Goal: Task Accomplishment & Management: Complete application form

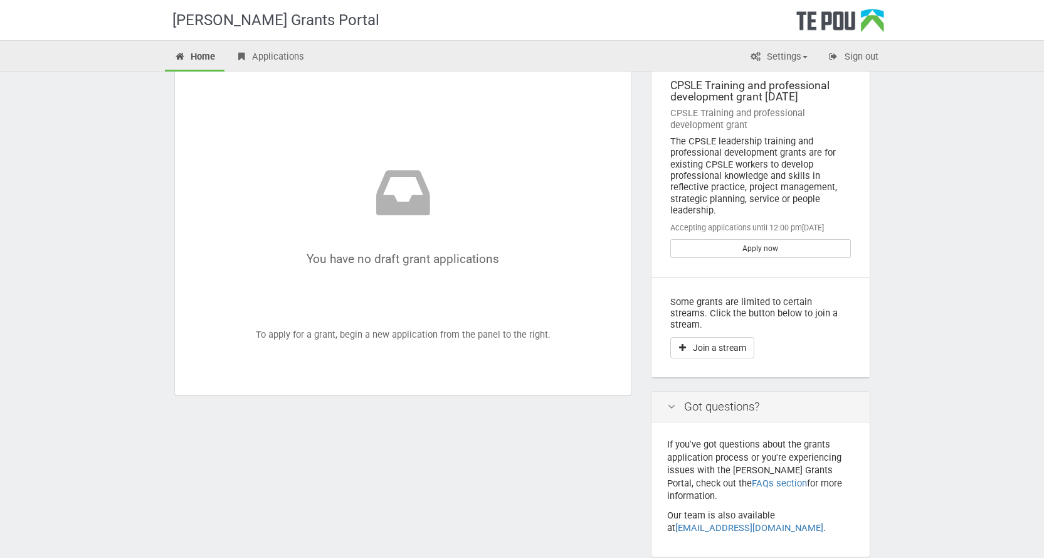
scroll to position [96, 0]
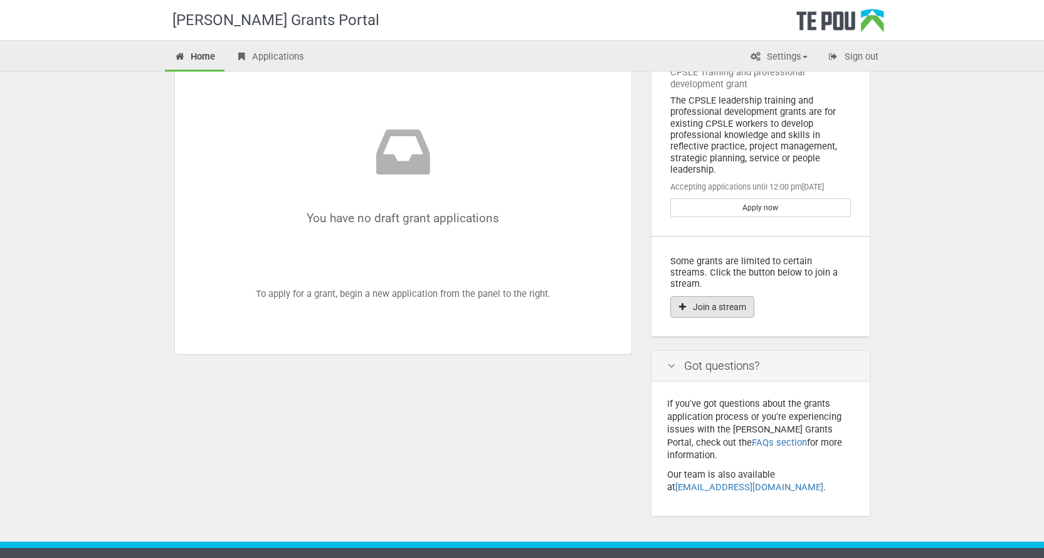
click at [706, 297] on button "Join a stream" at bounding box center [712, 306] width 84 height 21
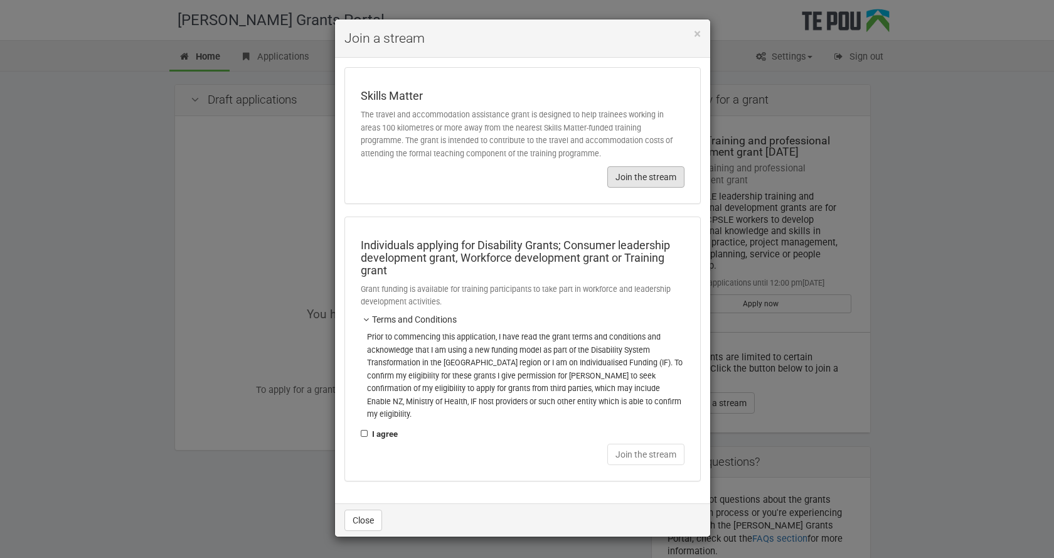
click at [642, 176] on button "Join the stream" at bounding box center [645, 176] width 77 height 21
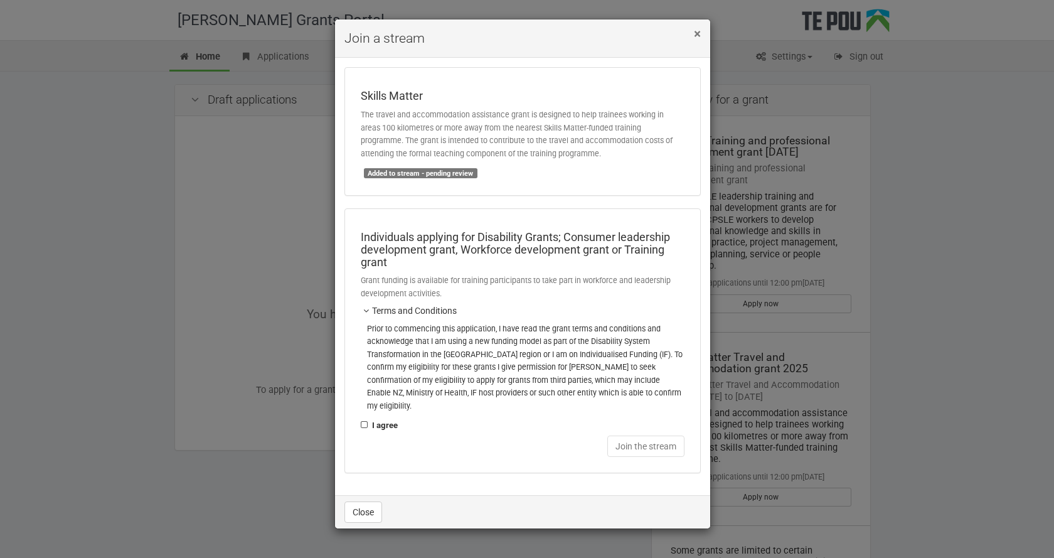
click at [699, 33] on span "×" at bounding box center [697, 33] width 7 height 15
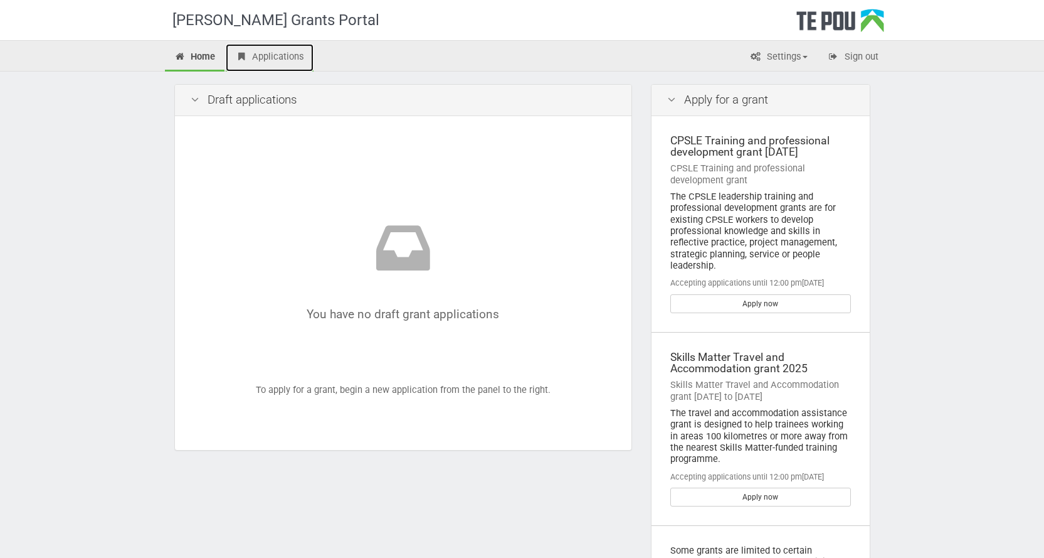
click at [267, 52] on link "Applications" at bounding box center [270, 58] width 88 height 28
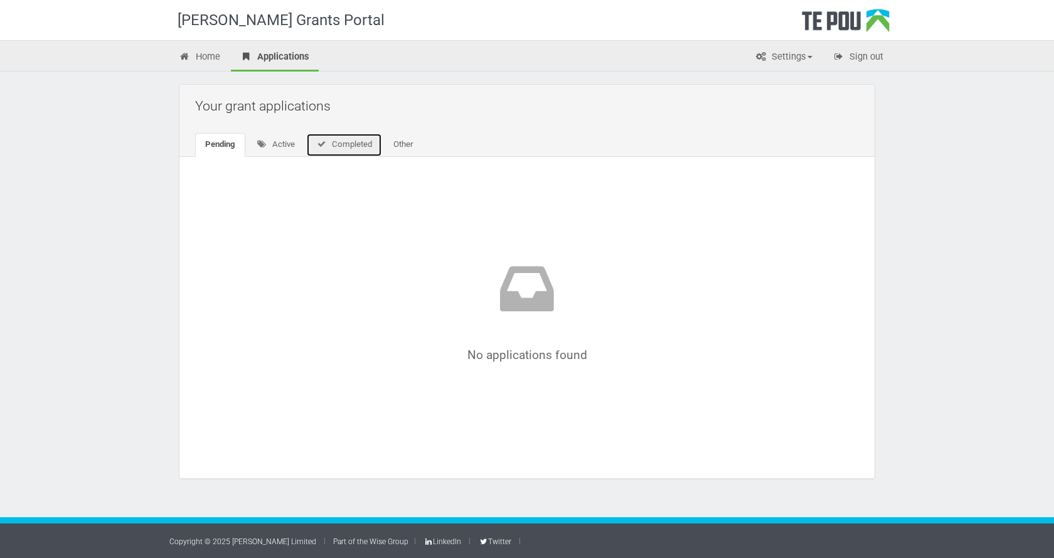
click at [349, 142] on link "Completed" at bounding box center [344, 145] width 76 height 24
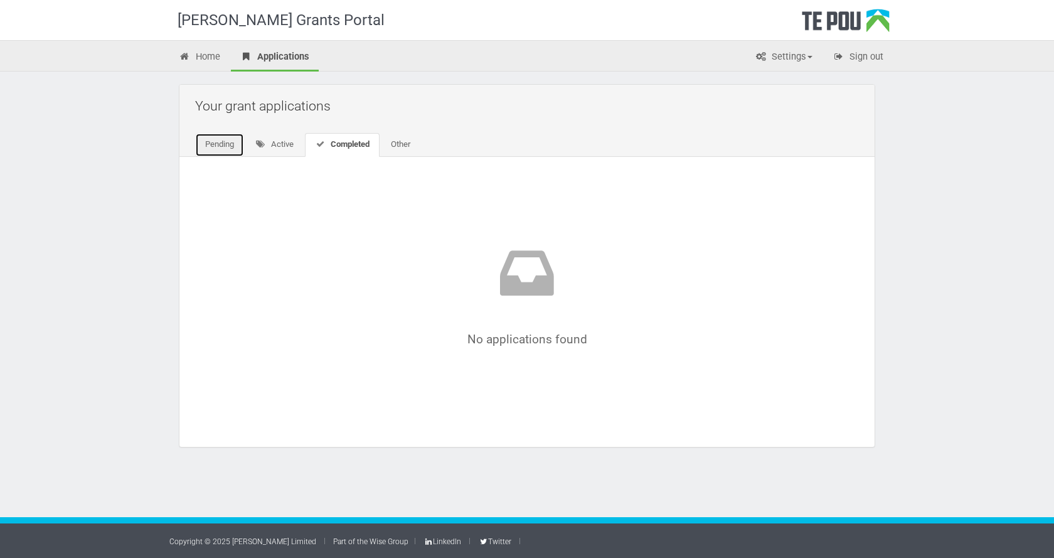
click at [216, 147] on link "Pending" at bounding box center [219, 145] width 49 height 24
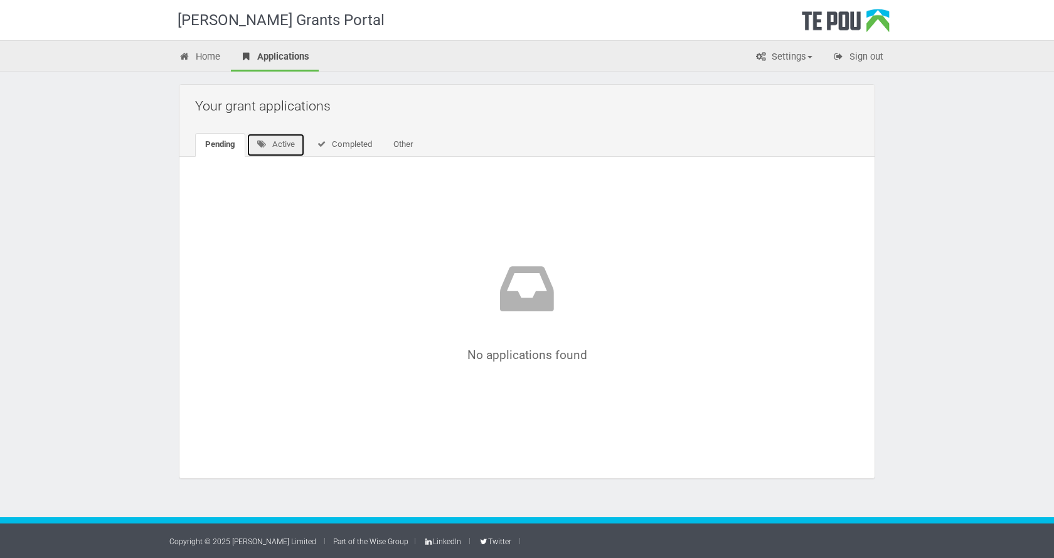
click at [278, 145] on link "Active" at bounding box center [275, 145] width 58 height 24
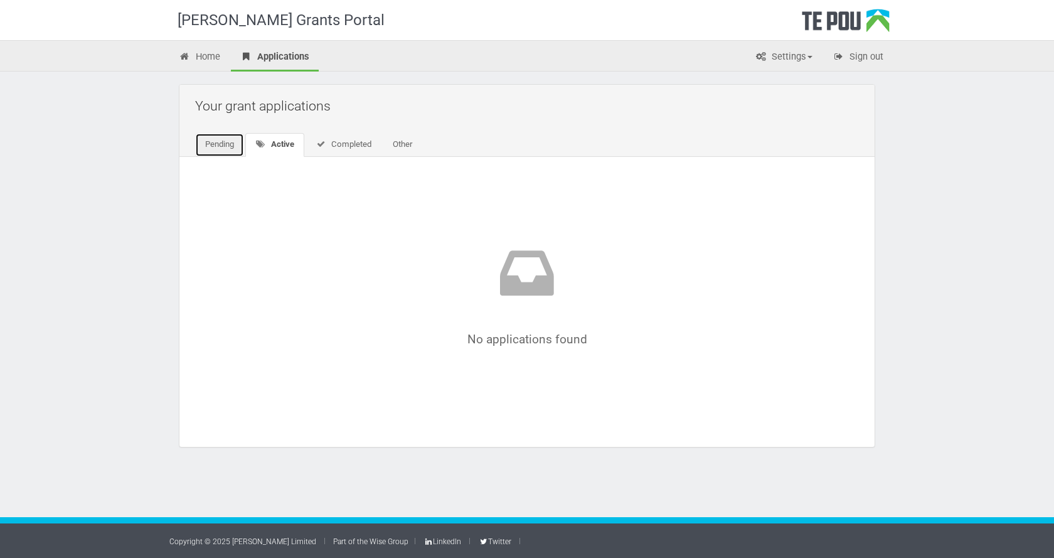
click at [220, 152] on link "Pending" at bounding box center [219, 145] width 49 height 24
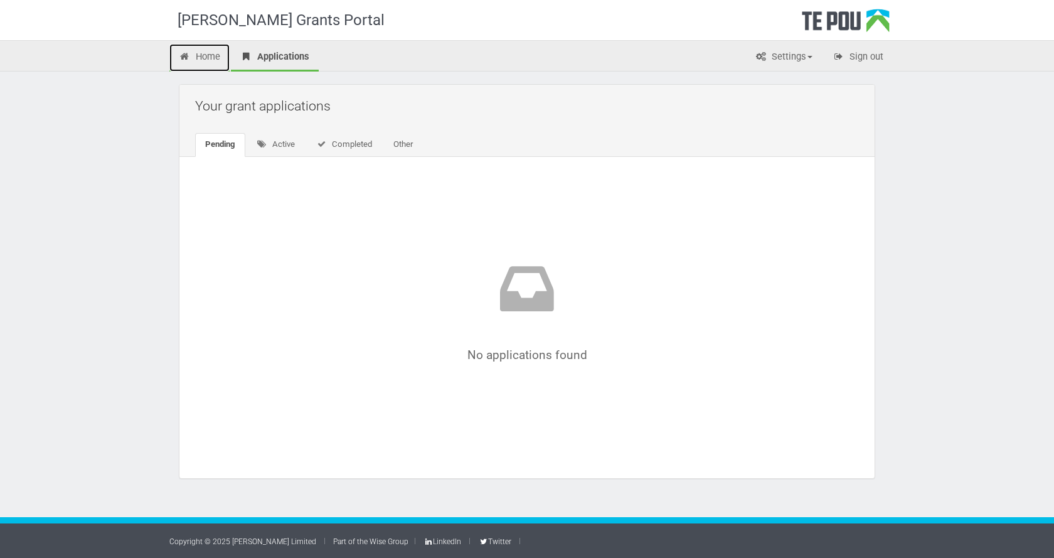
click at [209, 60] on link "Home" at bounding box center [199, 58] width 60 height 28
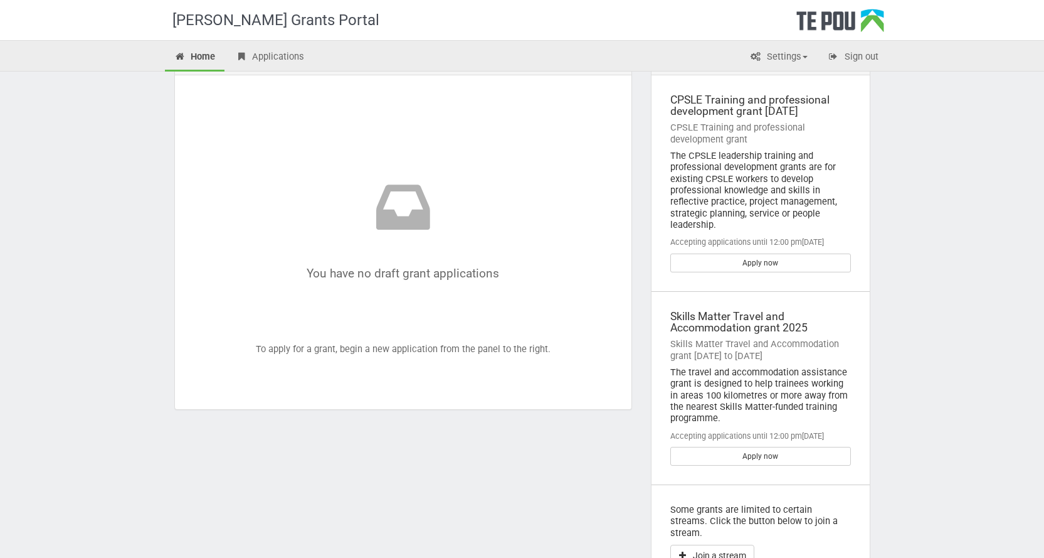
scroll to position [63, 0]
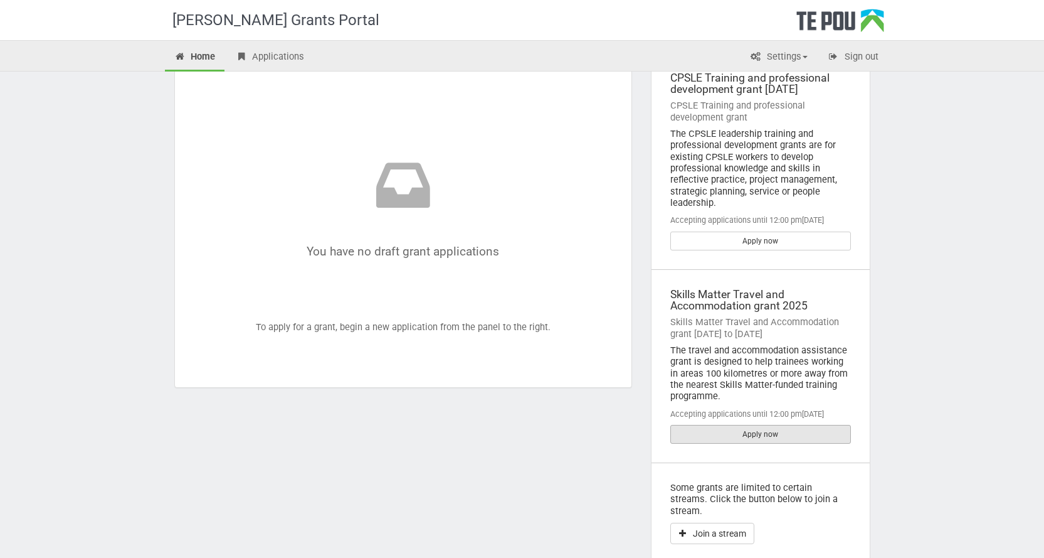
click at [814, 434] on link "Apply now" at bounding box center [760, 434] width 181 height 19
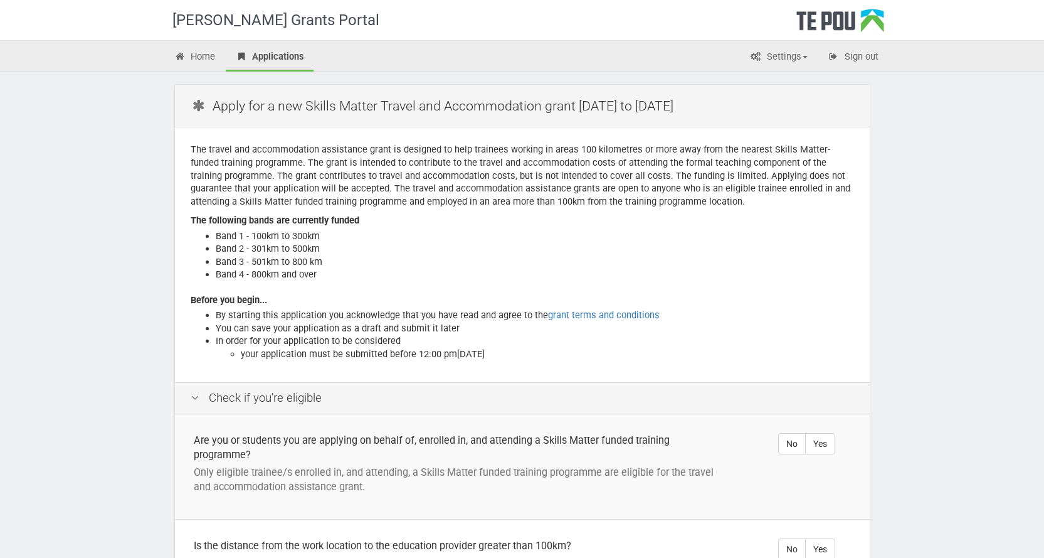
scroll to position [188, 0]
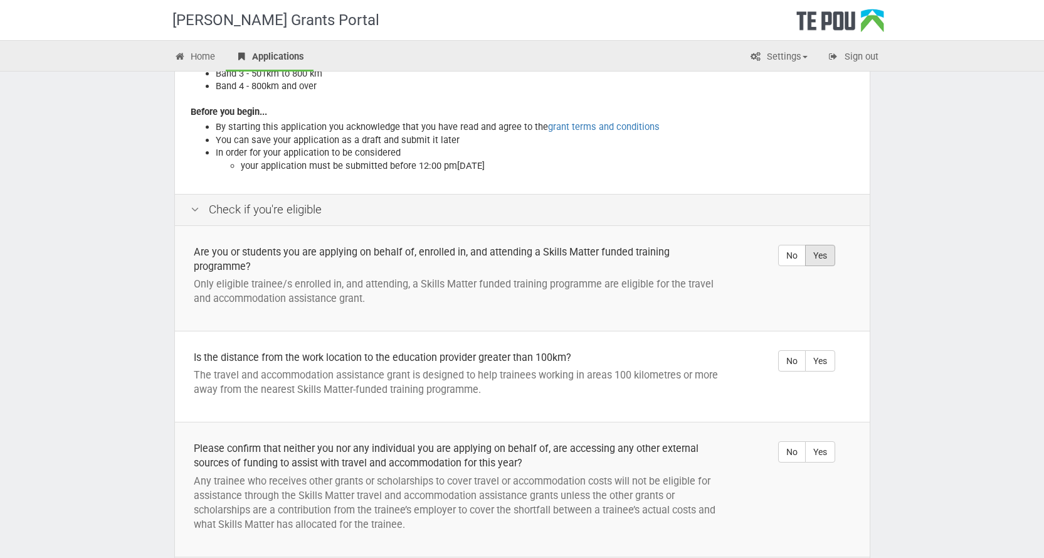
click at [822, 253] on label "Yes" at bounding box center [820, 255] width 30 height 21
radio input "true"
click at [821, 359] on label "Yes" at bounding box center [820, 360] width 30 height 21
radio input "true"
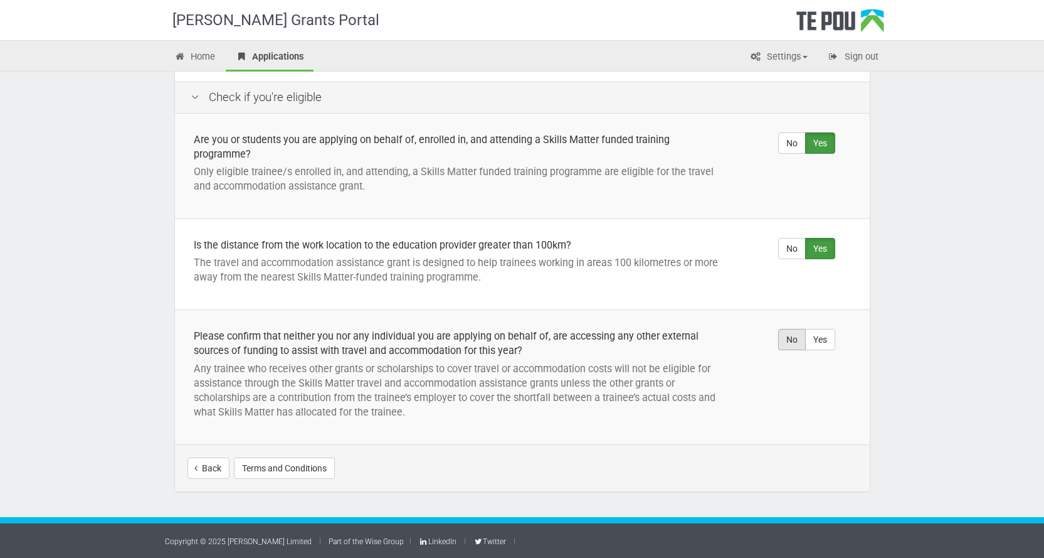
click at [787, 340] on label "No" at bounding box center [792, 339] width 28 height 21
radio input "true"
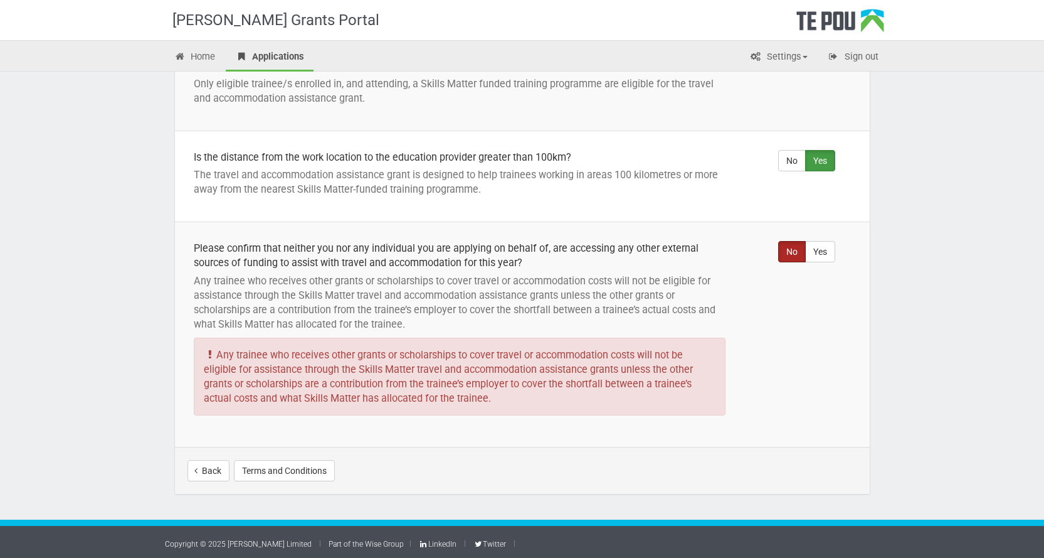
scroll to position [391, 0]
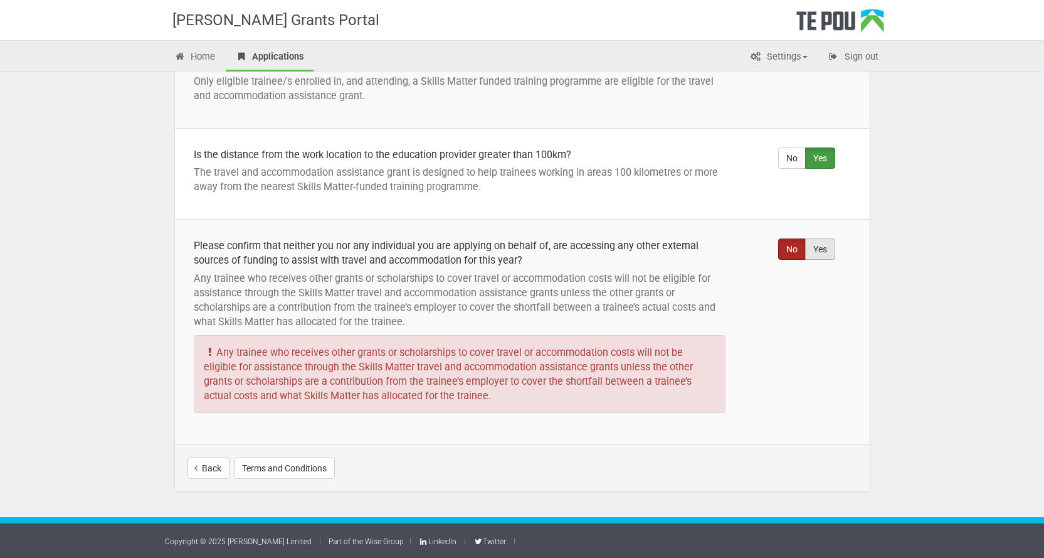
click at [827, 245] on label "Yes" at bounding box center [820, 248] width 30 height 21
radio input "true"
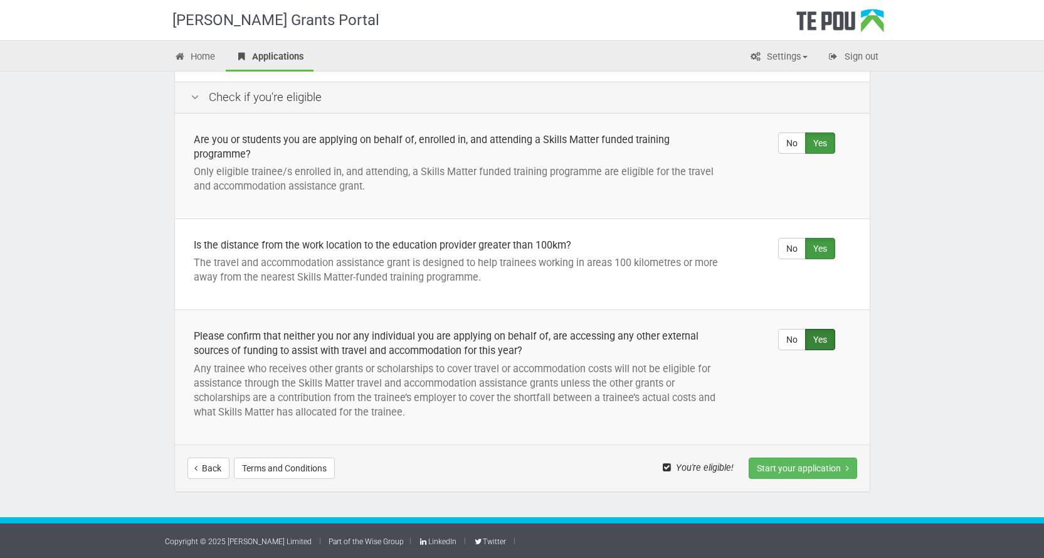
scroll to position [300, 0]
click at [792, 465] on button "Start your application" at bounding box center [803, 467] width 109 height 21
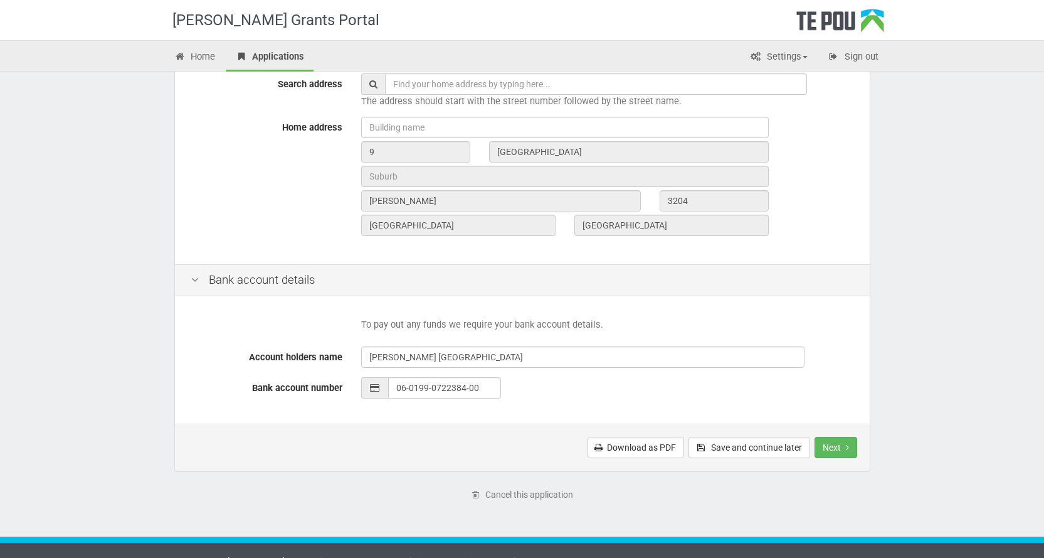
scroll to position [432, 0]
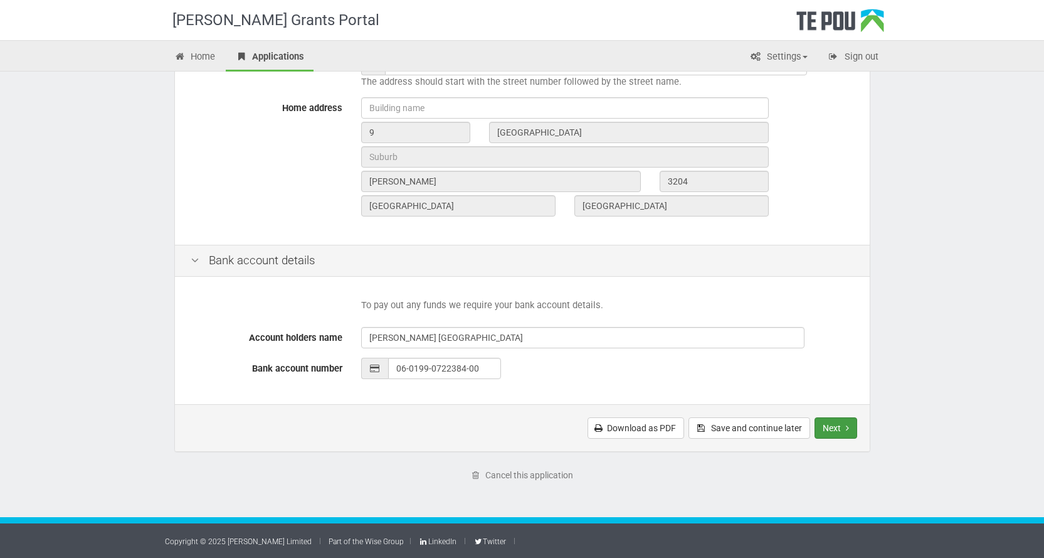
click at [839, 427] on button "Next" at bounding box center [836, 427] width 43 height 21
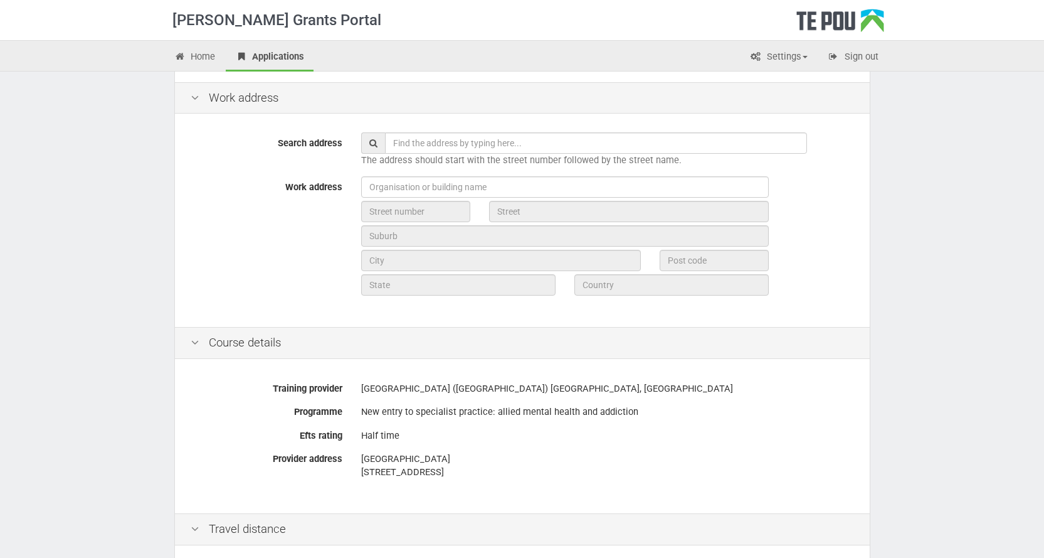
scroll to position [40, 0]
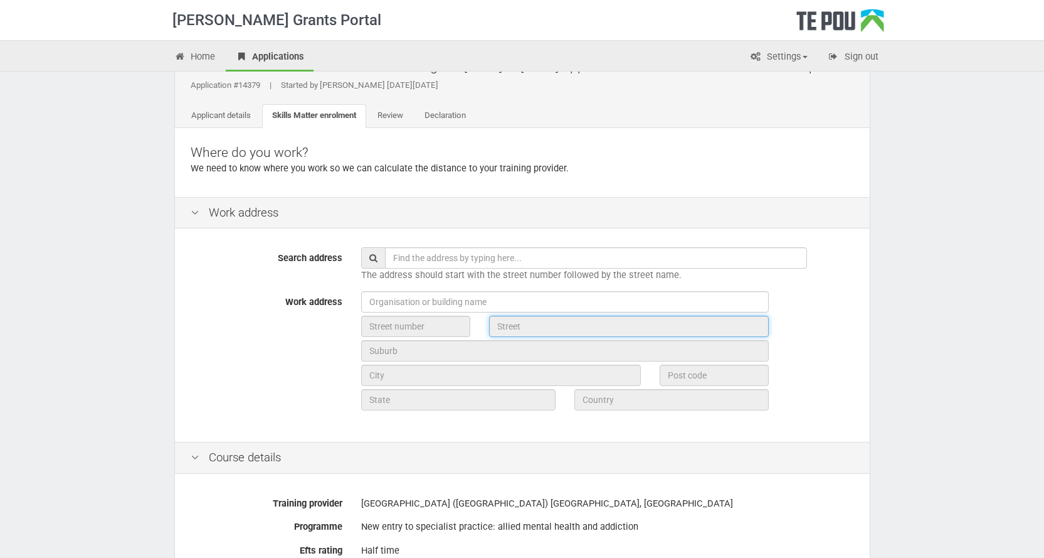
click at [521, 328] on input "text" at bounding box center [629, 325] width 280 height 21
click at [407, 302] on input "text" at bounding box center [565, 301] width 408 height 21
type input "H"
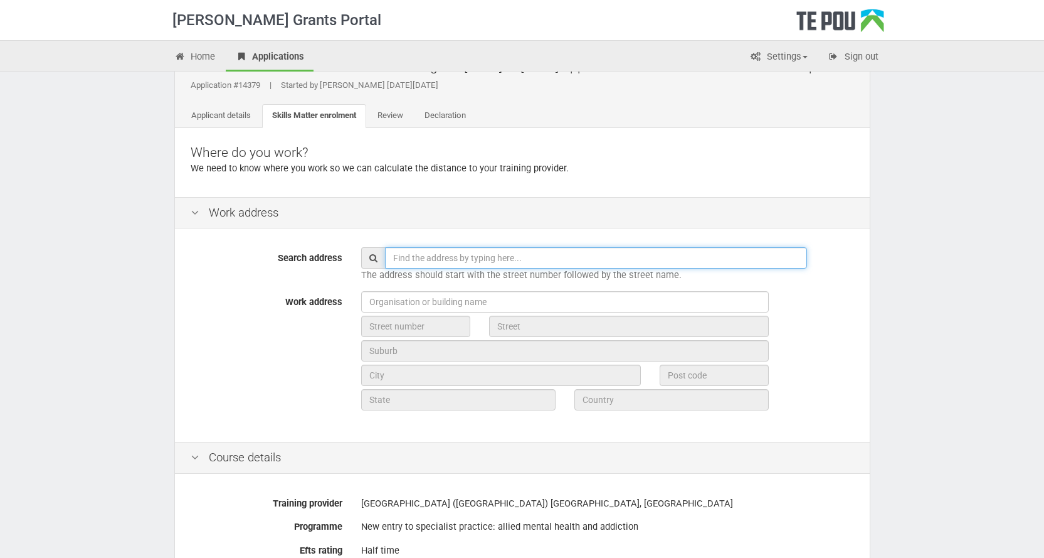
click at [416, 260] on input "text" at bounding box center [596, 257] width 422 height 21
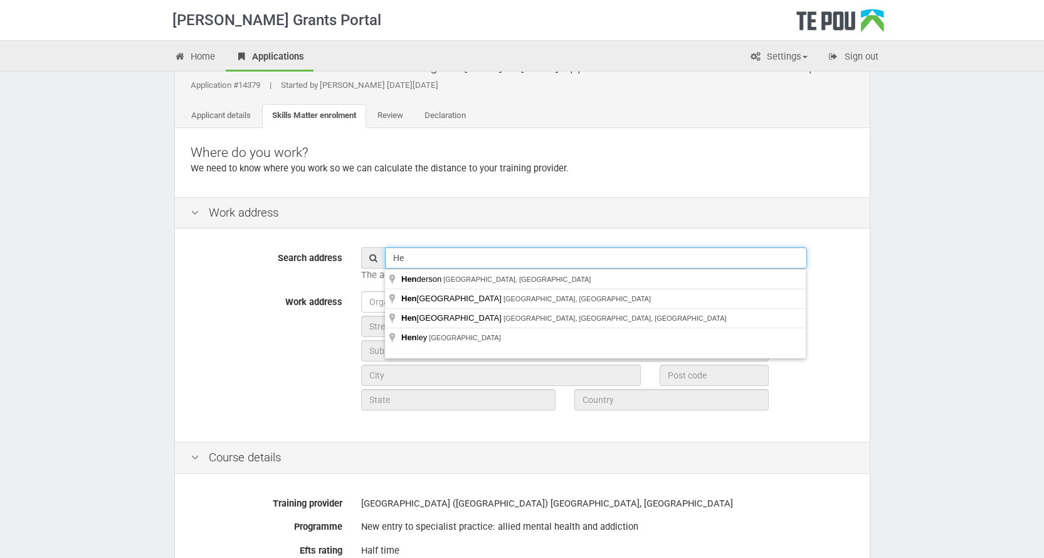
type input "H"
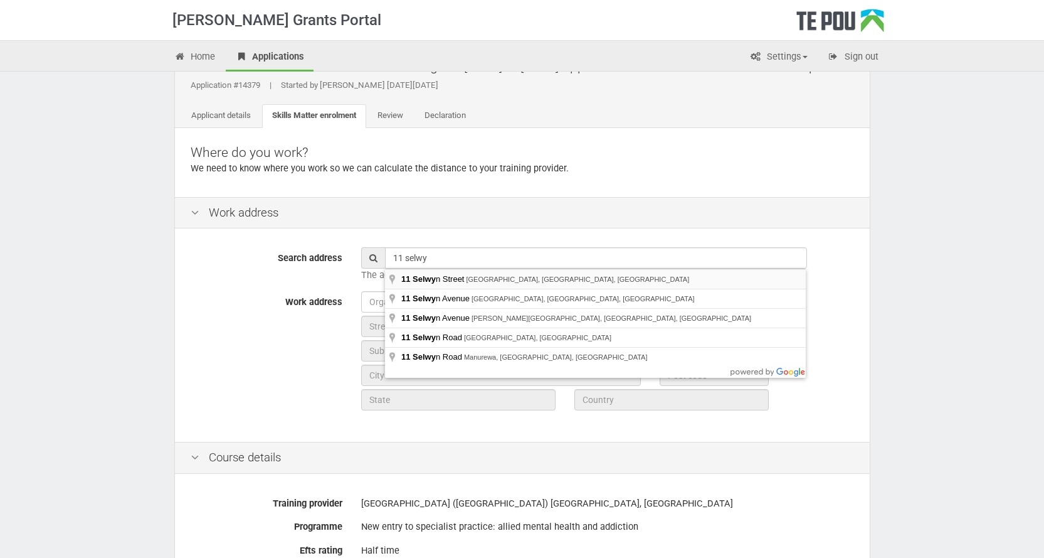
type input "[STREET_ADDRESS]"
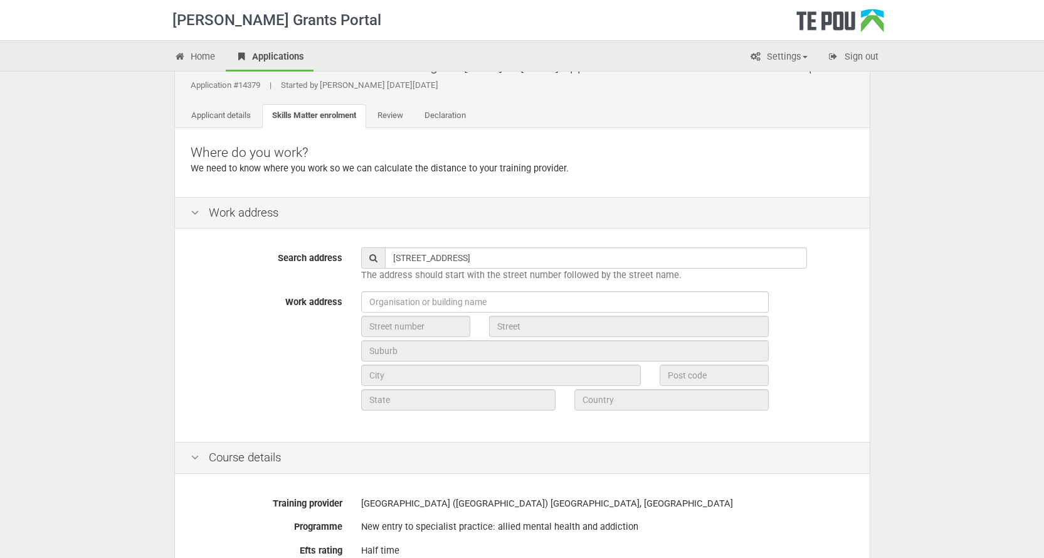
type input "11"
type input "Selwyn Street"
type input "Hamilton"
type input "3204"
type input "Waikato Region"
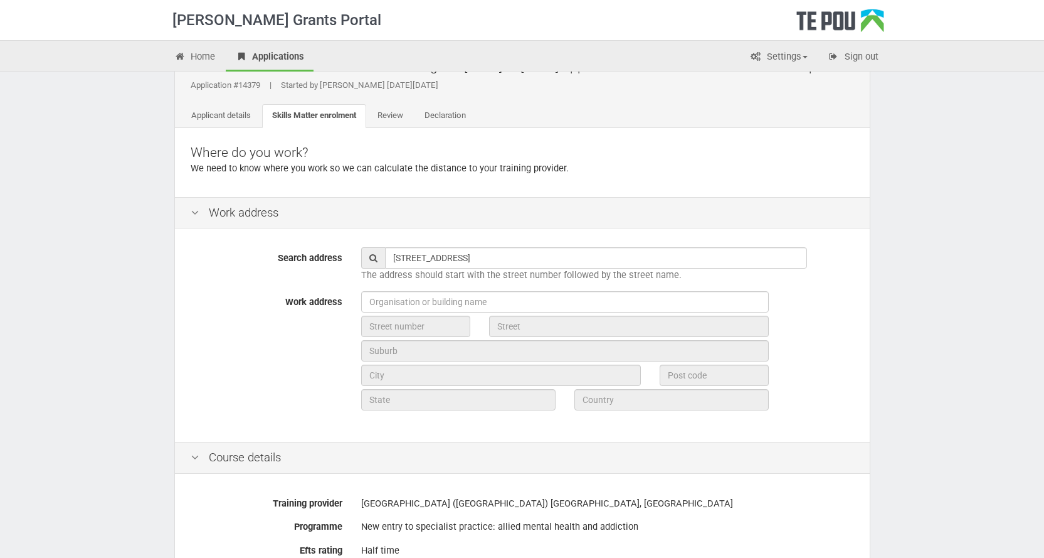
type input "New Zealand"
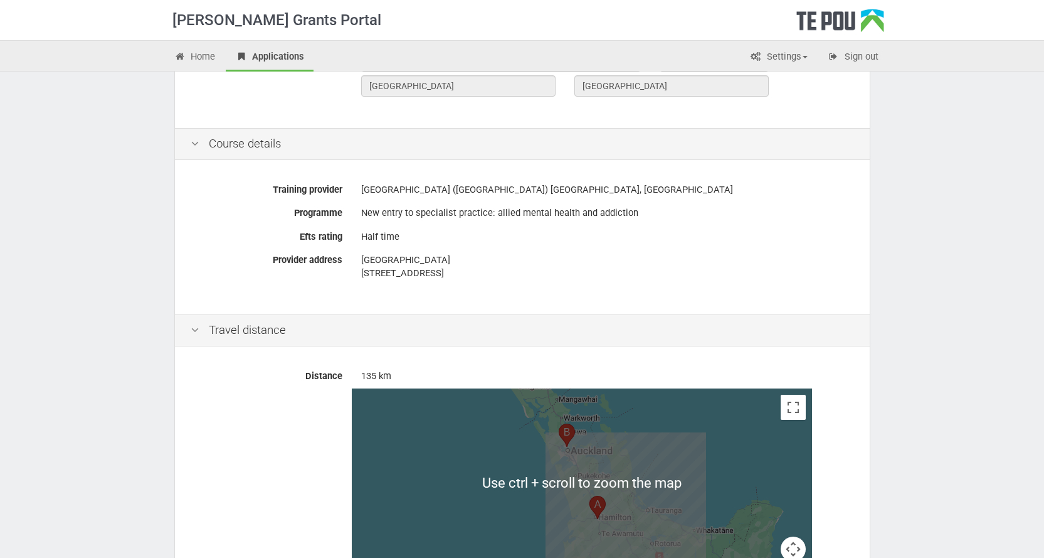
scroll to position [541, 0]
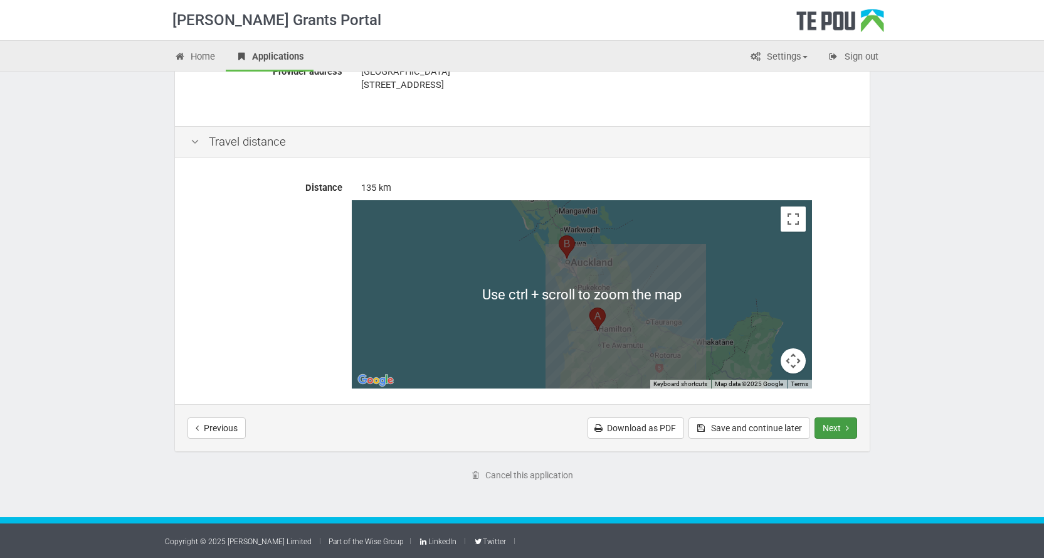
click at [822, 430] on button "Next" at bounding box center [836, 427] width 43 height 21
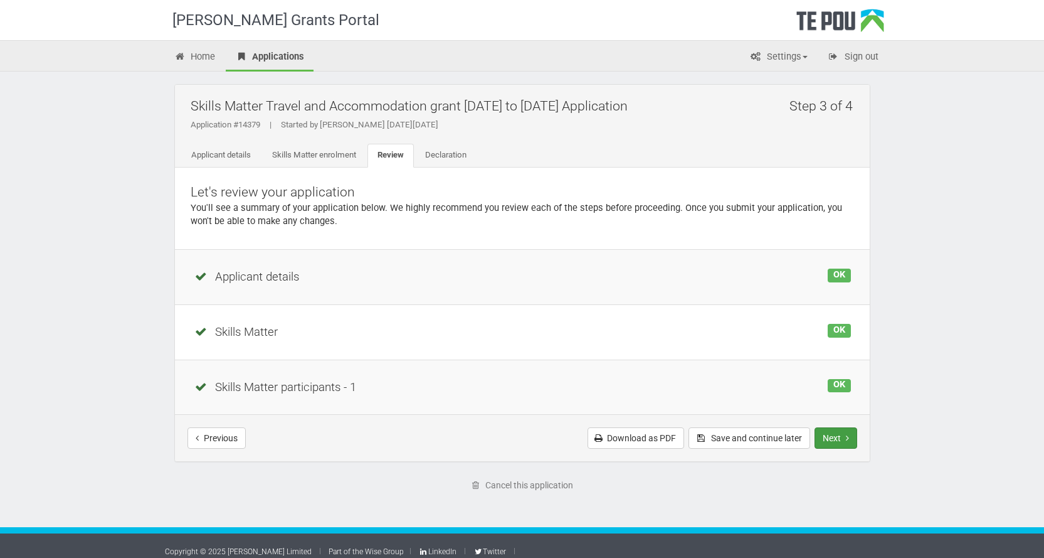
click at [829, 437] on button "Next" at bounding box center [836, 437] width 43 height 21
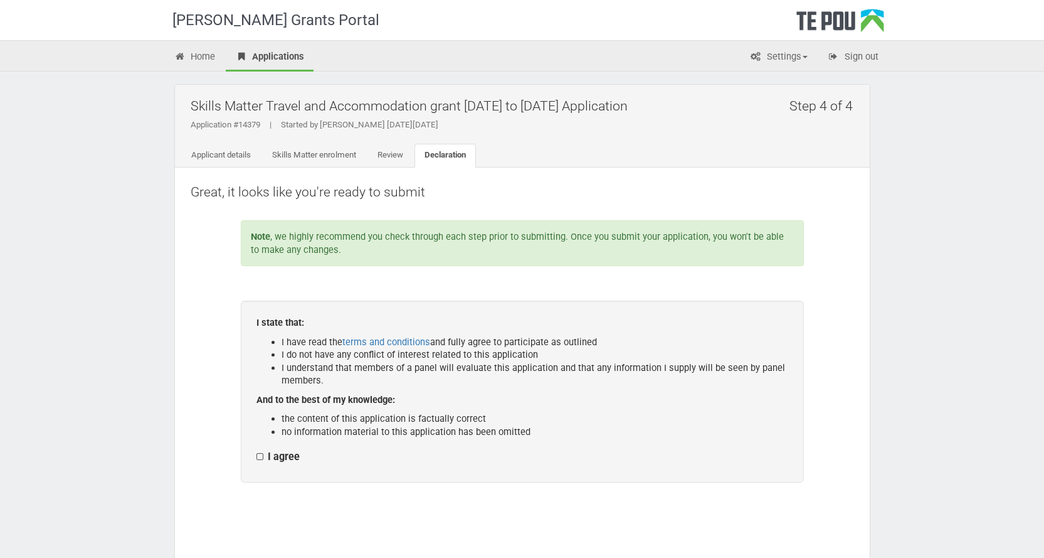
scroll to position [157, 0]
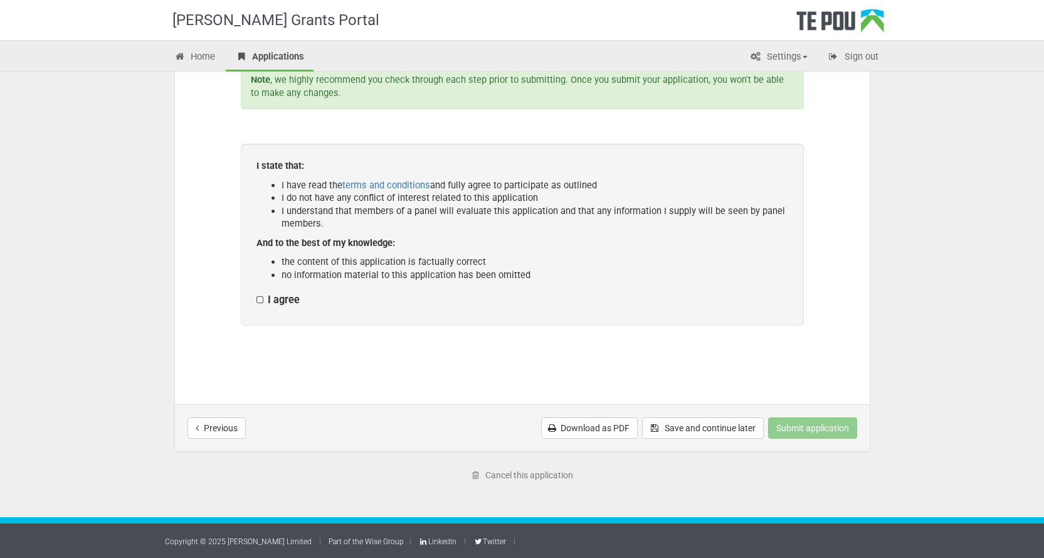
click at [263, 301] on label "I agree" at bounding box center [278, 300] width 43 height 13
click at [257, 294] on input "I agree" at bounding box center [256, 293] width 1 height 1
checkbox input "true"
click at [830, 426] on button "Submit application" at bounding box center [812, 427] width 89 height 21
